Goal: Information Seeking & Learning: Find specific page/section

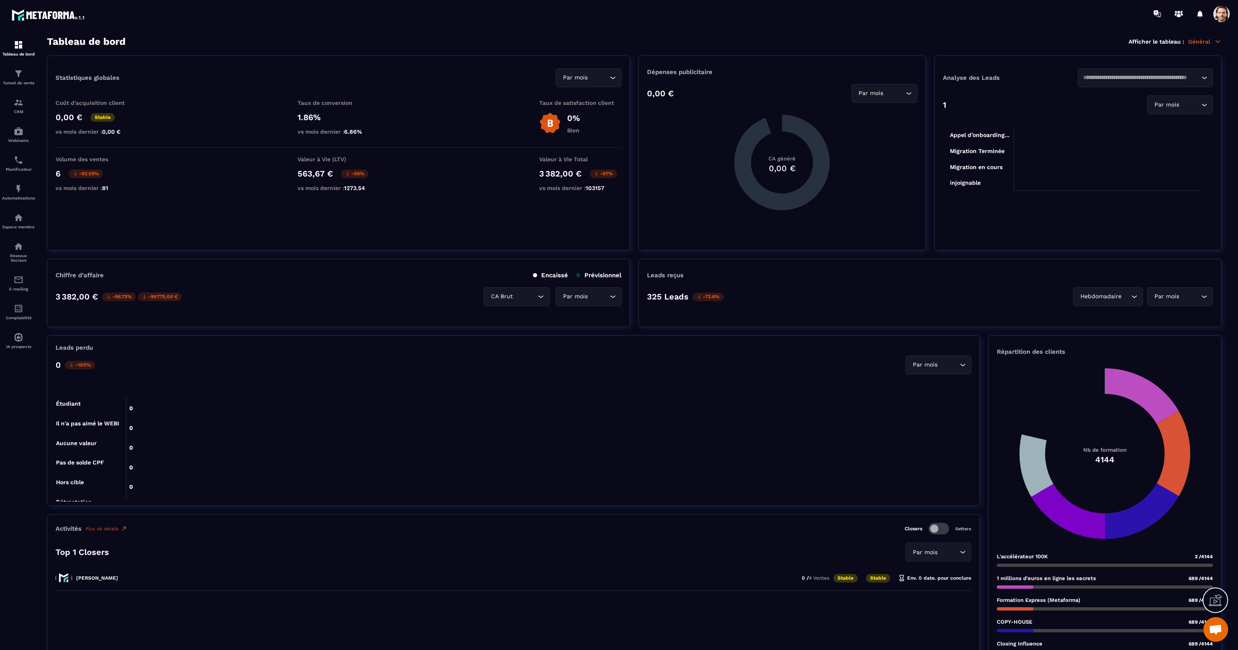
click at [1197, 41] on p "Général" at bounding box center [1204, 41] width 33 height 7
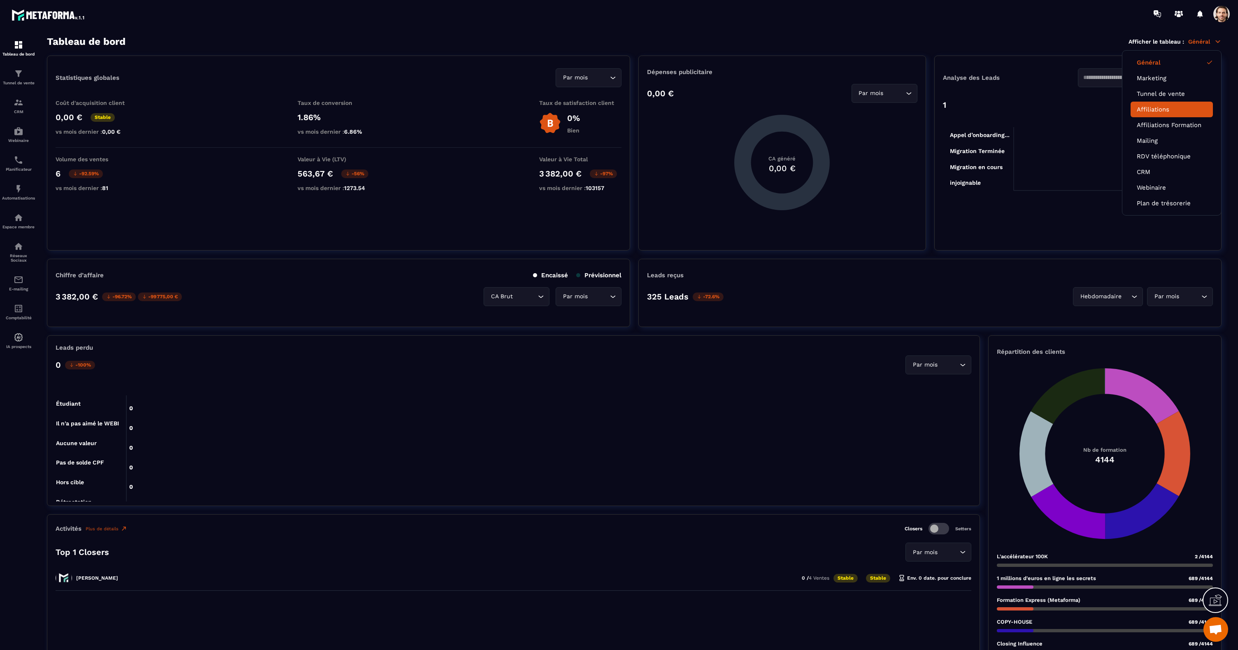
click at [1155, 111] on link "Affiliations" at bounding box center [1172, 109] width 70 height 7
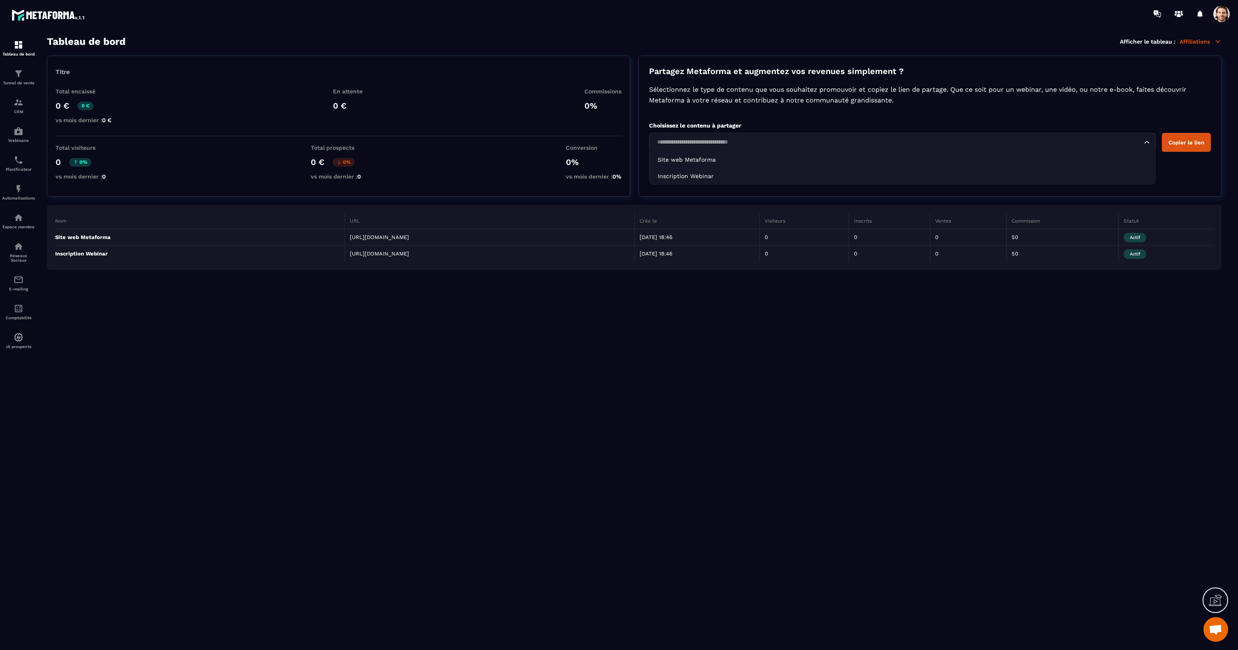
click at [723, 145] on input "Search for option" at bounding box center [898, 142] width 488 height 9
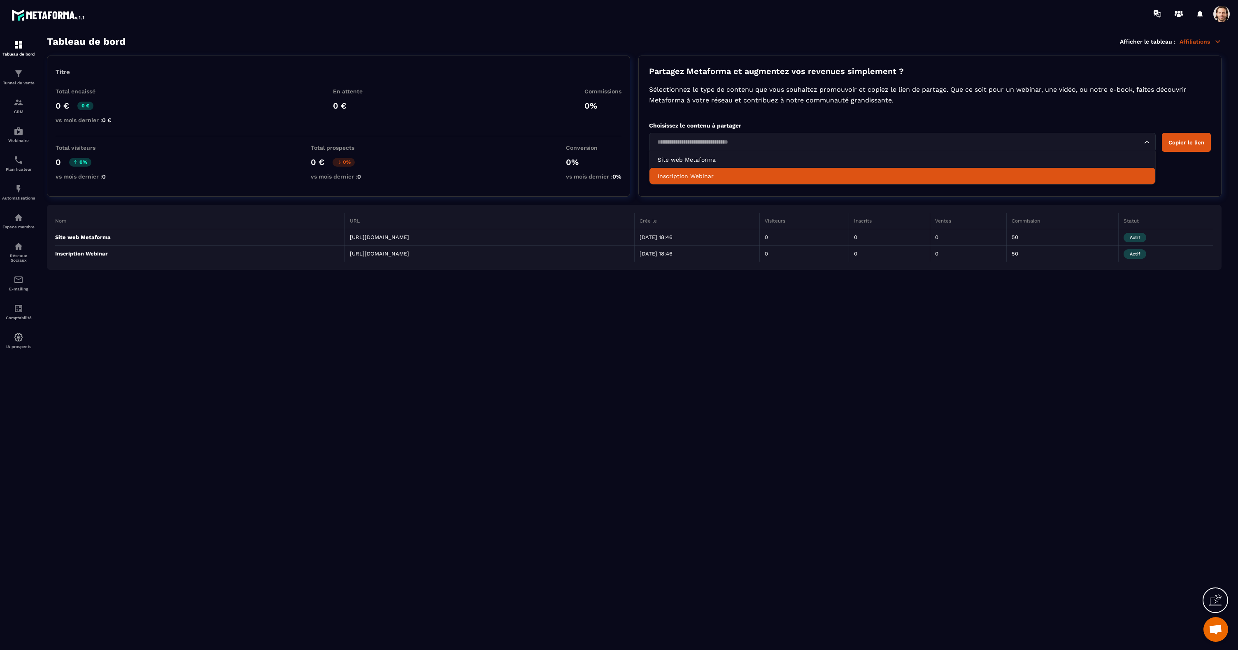
click at [712, 173] on p "Inscription Webinar" at bounding box center [902, 176] width 489 height 8
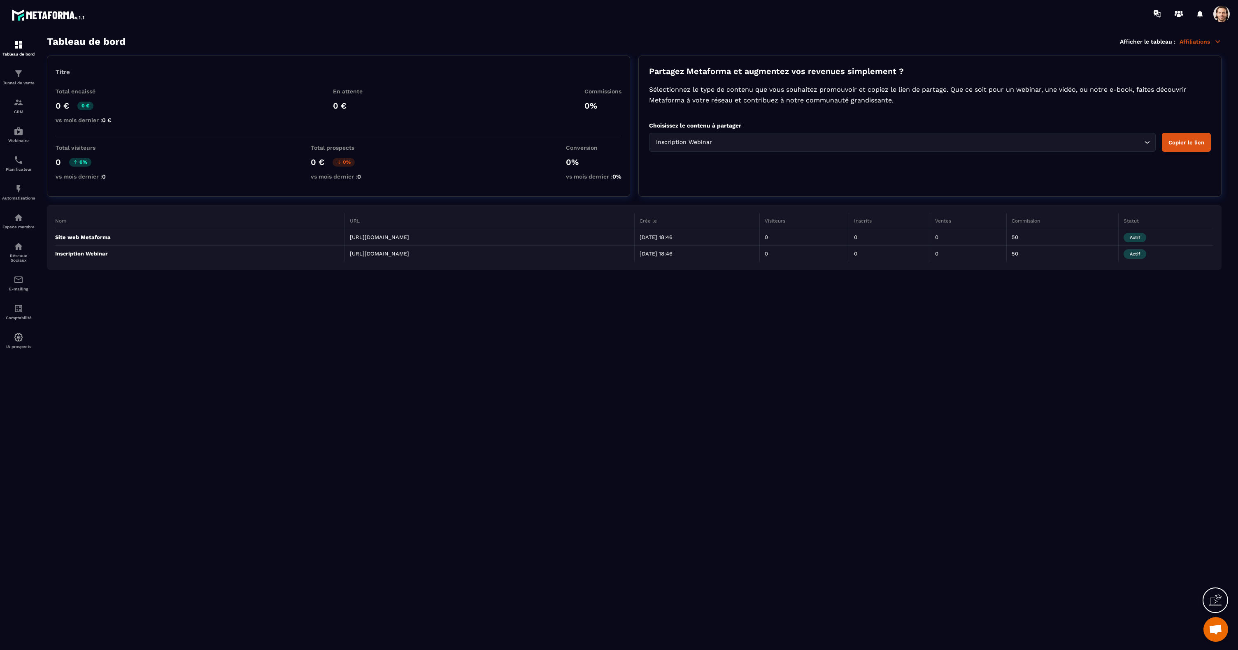
drag, startPoint x: 1180, startPoint y: 147, endPoint x: 1150, endPoint y: 9, distance: 141.5
click at [1180, 147] on button "Copier le lien" at bounding box center [1186, 142] width 49 height 19
